Goal: Information Seeking & Learning: Check status

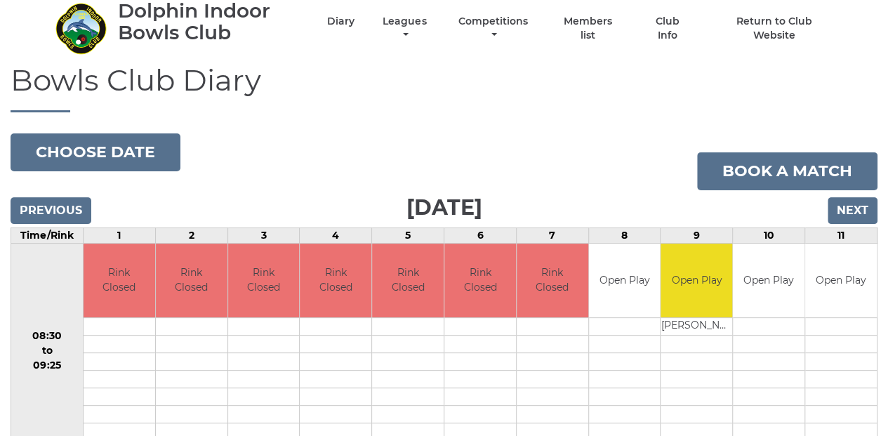
scroll to position [46, 0]
click at [407, 29] on link "Leagues" at bounding box center [404, 29] width 51 height 27
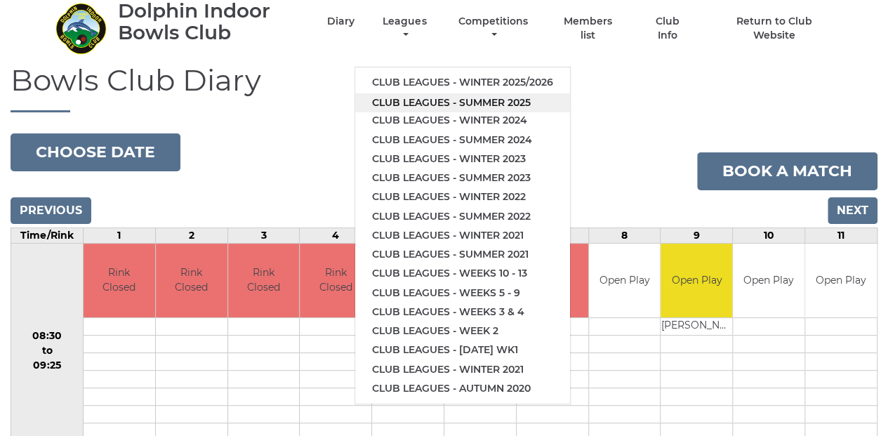
click at [468, 102] on link "Club leagues - Summer 2025" at bounding box center [462, 102] width 215 height 19
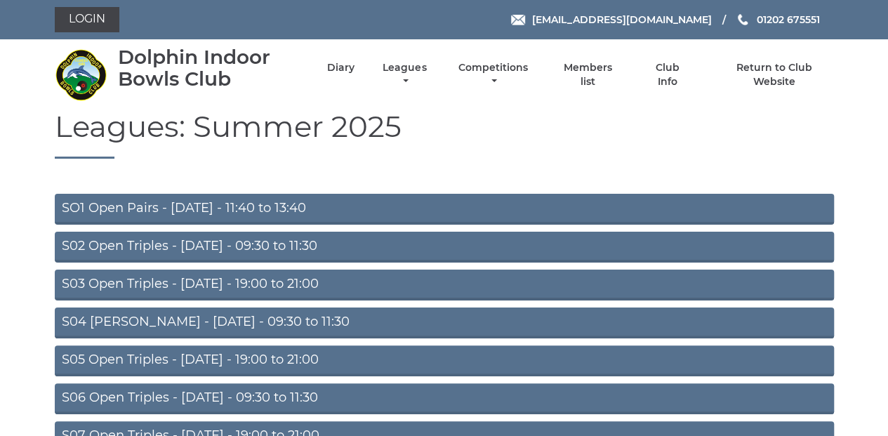
click at [378, 315] on link "S04 [PERSON_NAME] - [DATE] - 09:30 to 11:30" at bounding box center [444, 323] width 779 height 31
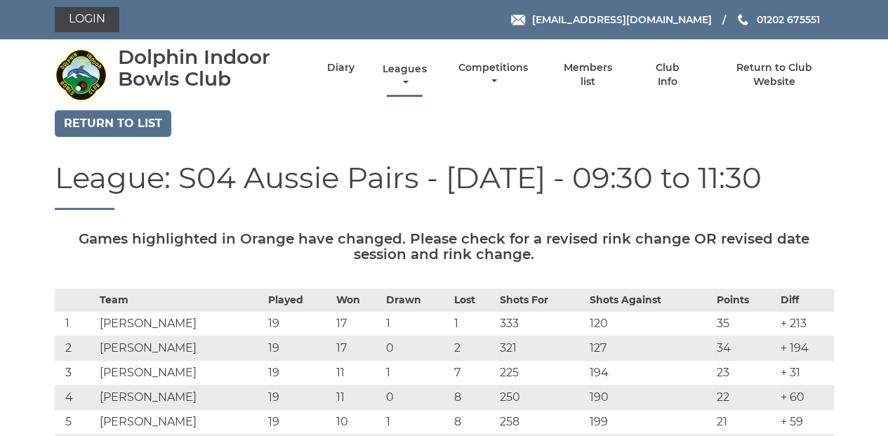
click at [410, 71] on link "Leagues" at bounding box center [404, 75] width 51 height 27
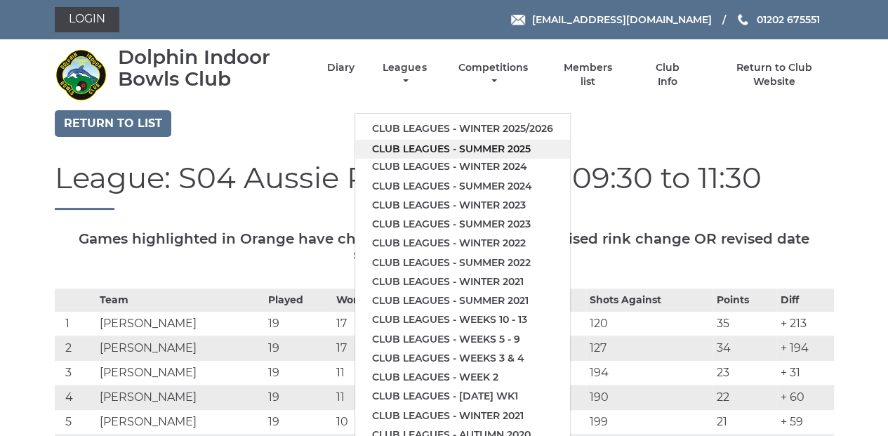
click at [443, 150] on link "Club leagues - Summer 2025" at bounding box center [462, 149] width 215 height 19
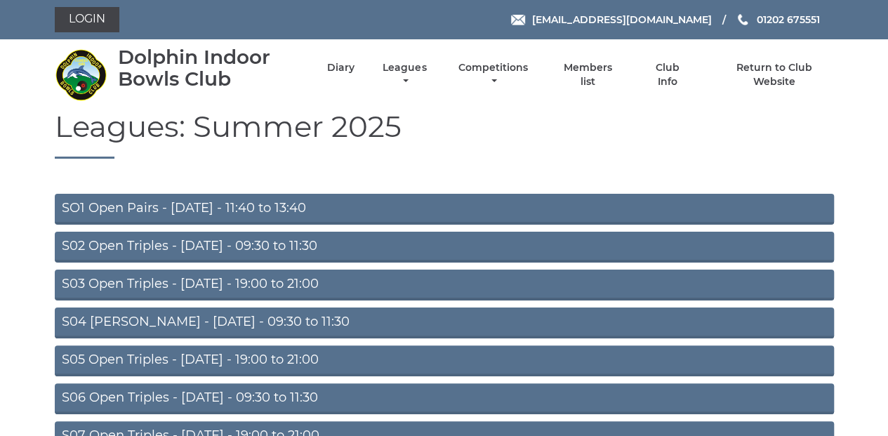
click at [339, 244] on link "S02 Open Triples - [DATE] - 09:30 to 11:30" at bounding box center [444, 247] width 779 height 31
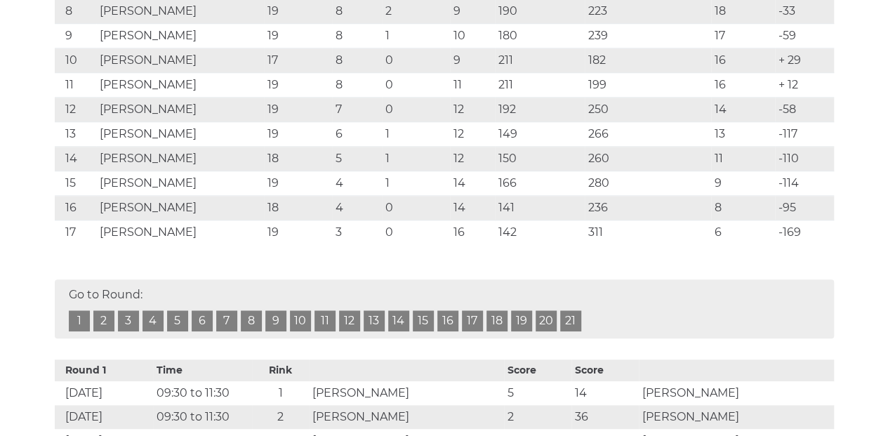
scroll to position [515, 0]
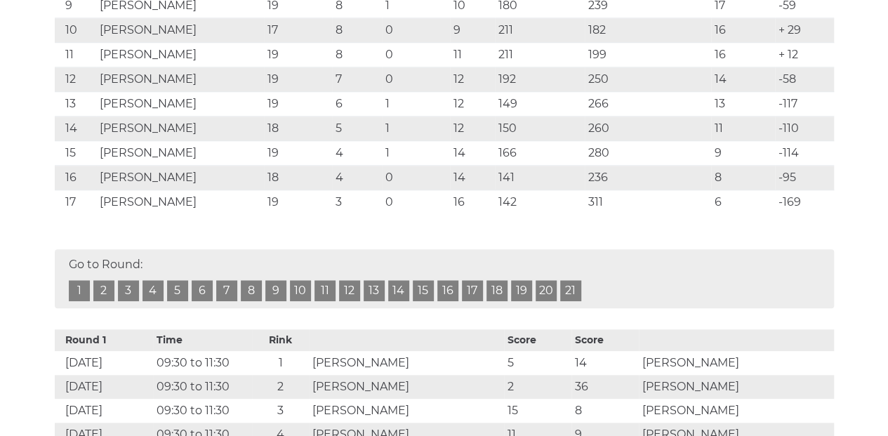
click at [547, 283] on link "20" at bounding box center [546, 290] width 21 height 21
